Goal: Task Accomplishment & Management: Use online tool/utility

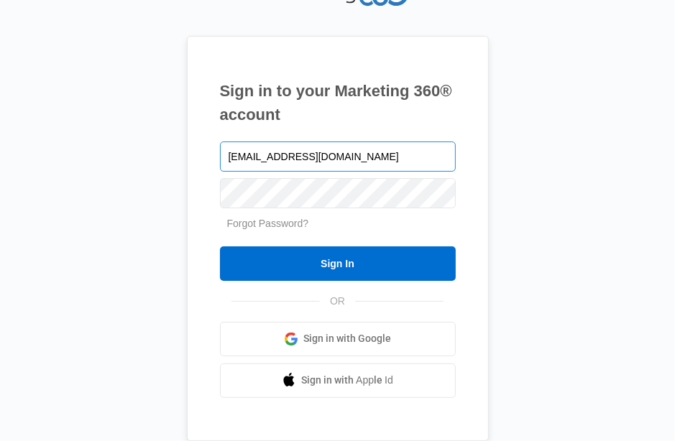
type input "[EMAIL_ADDRESS][DOMAIN_NAME]"
click at [220, 246] on input "Sign In" at bounding box center [338, 263] width 236 height 34
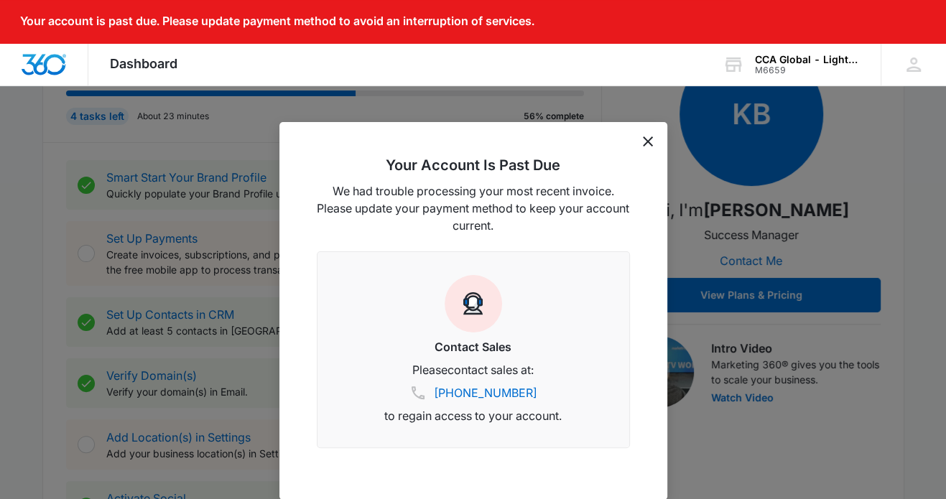
scroll to position [359, 0]
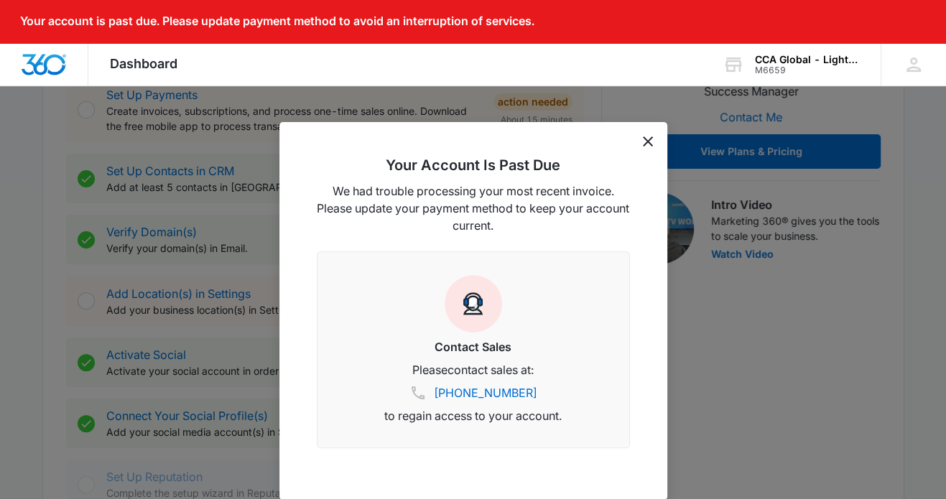
click at [652, 145] on icon "dismiss this dialog" at bounding box center [648, 142] width 10 height 10
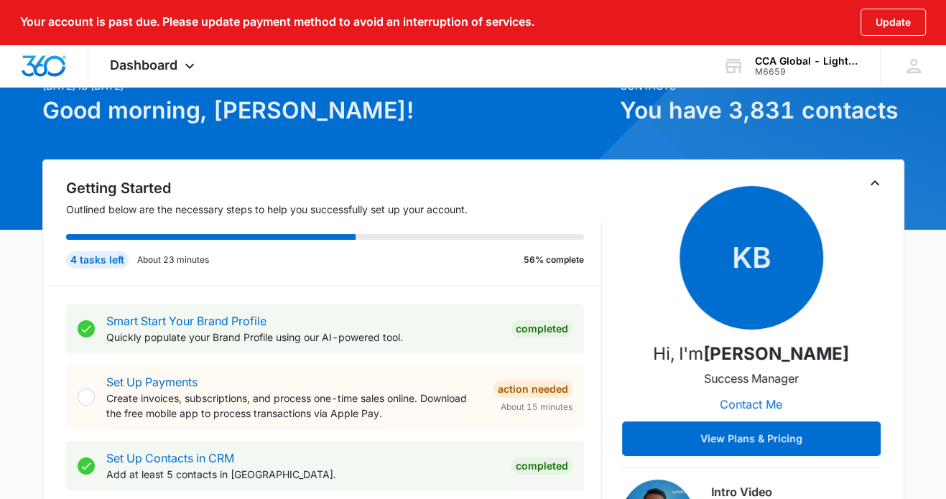
scroll to position [0, 0]
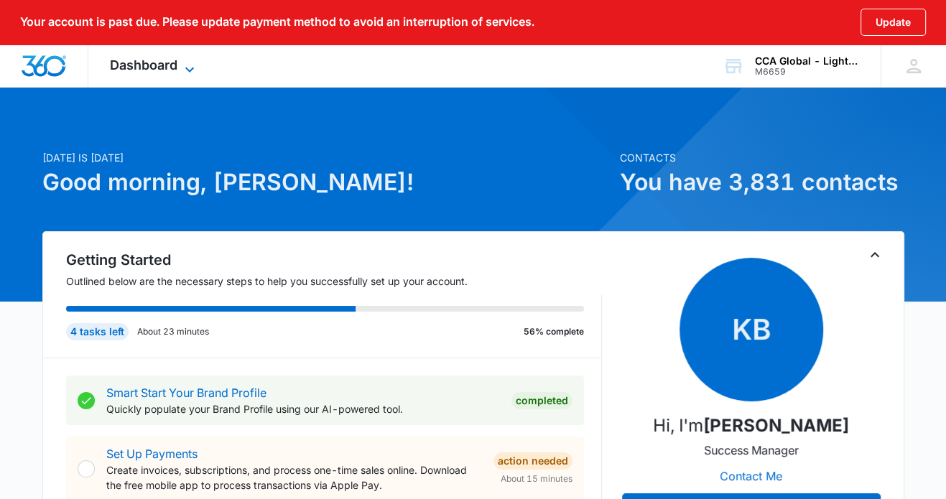
click at [175, 63] on span "Dashboard" at bounding box center [144, 64] width 68 height 15
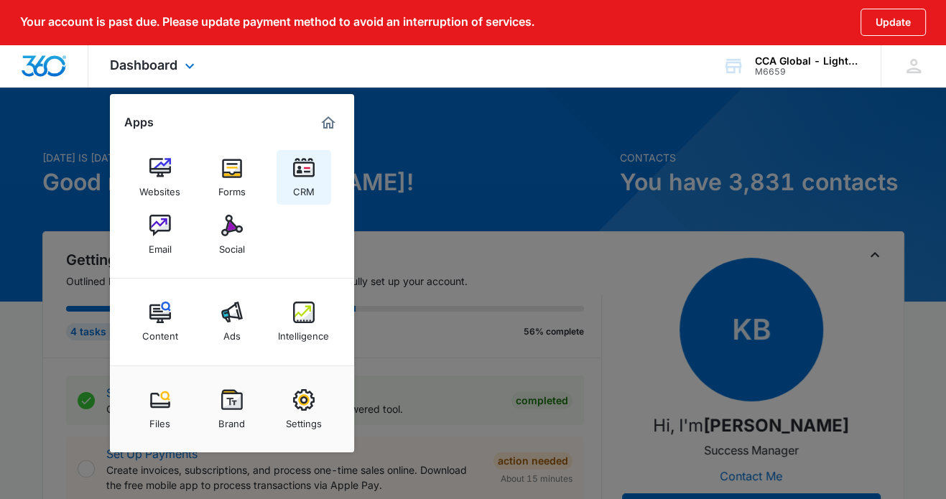
click at [304, 175] on img at bounding box center [304, 168] width 22 height 22
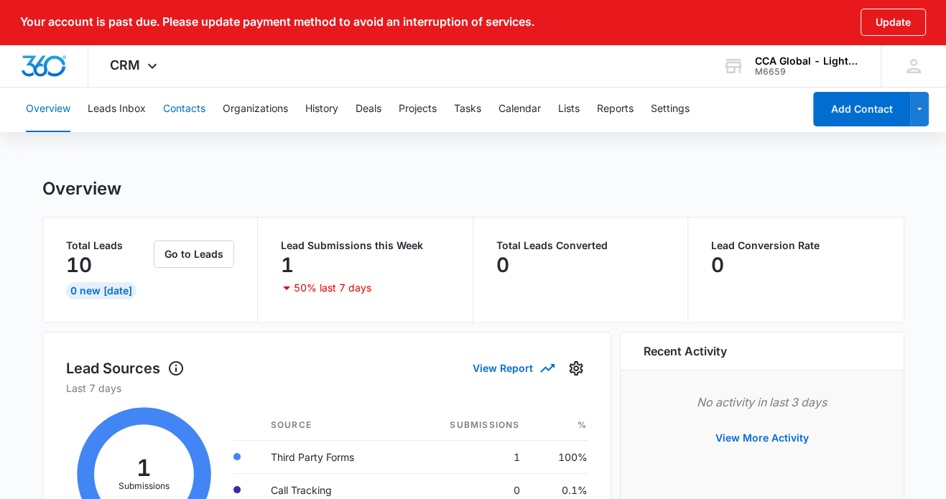
click at [190, 111] on button "Contacts" at bounding box center [184, 109] width 42 height 46
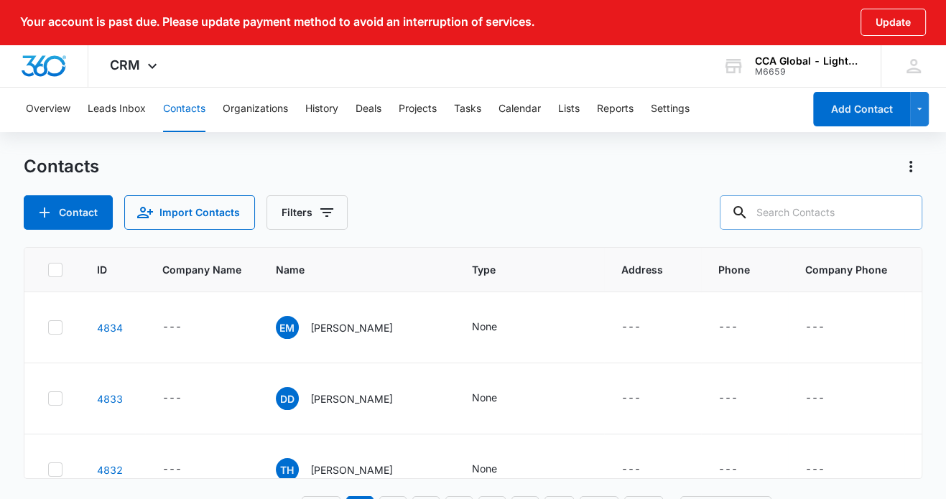
click at [674, 216] on input "text" at bounding box center [821, 212] width 203 height 34
type input "Nova Lighting"
